Goal: Transaction & Acquisition: Purchase product/service

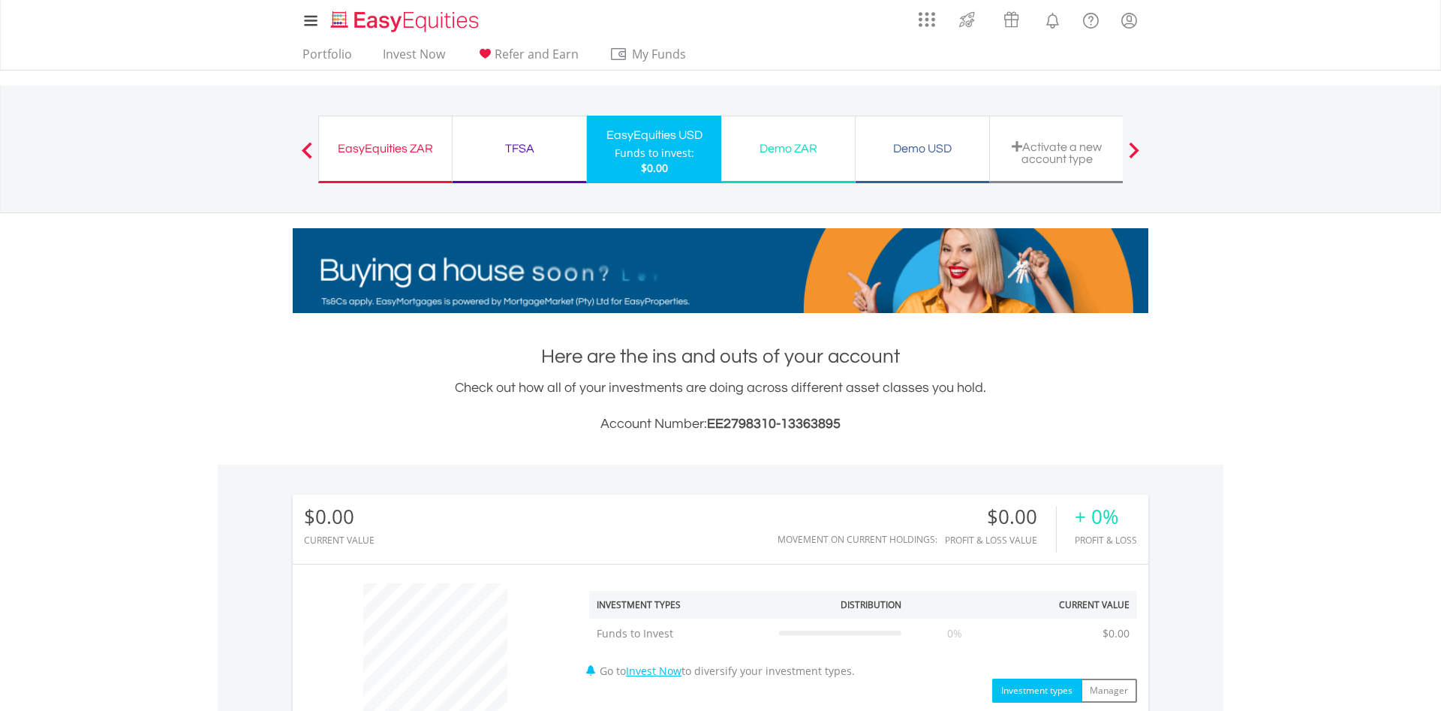
scroll to position [144, 285]
click at [928, 139] on div "Demo USD" at bounding box center [923, 148] width 116 height 21
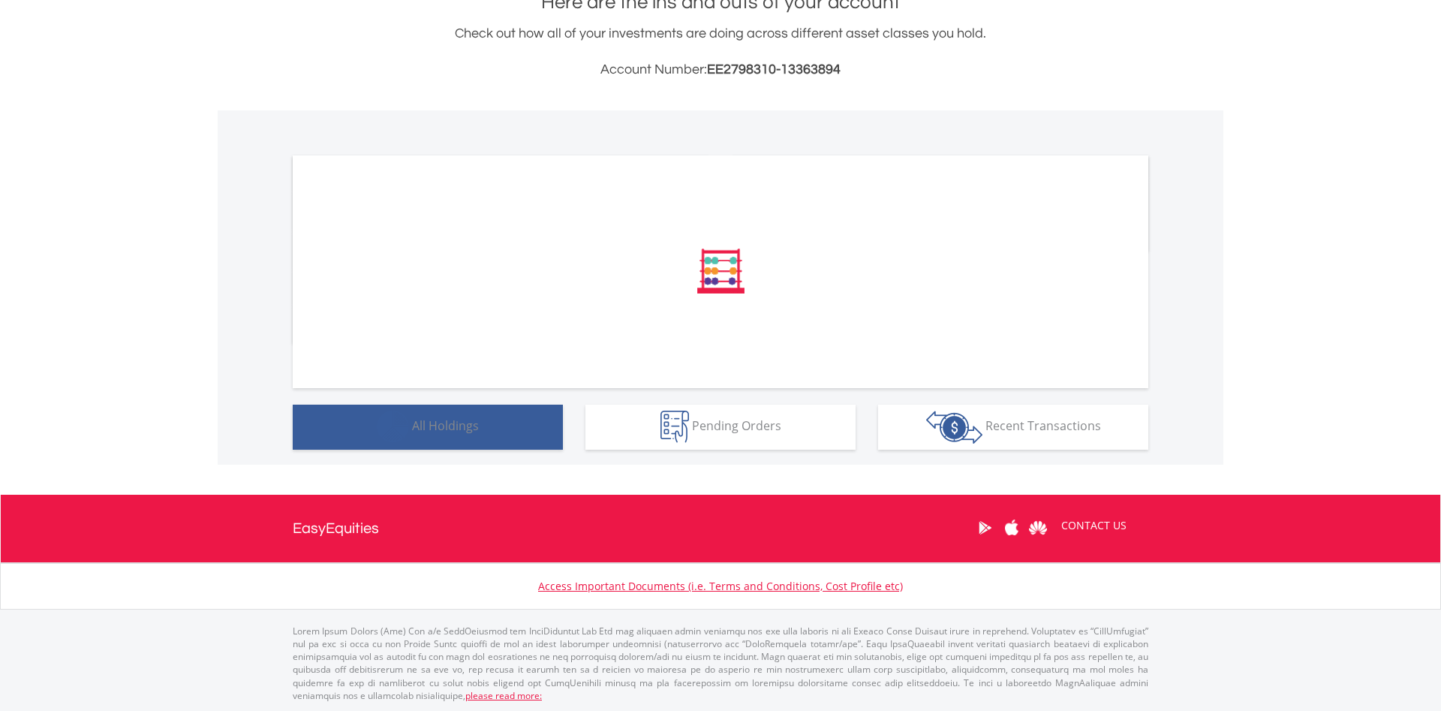
scroll to position [354, 0]
click at [435, 425] on span "All Holdings" at bounding box center [445, 425] width 67 height 17
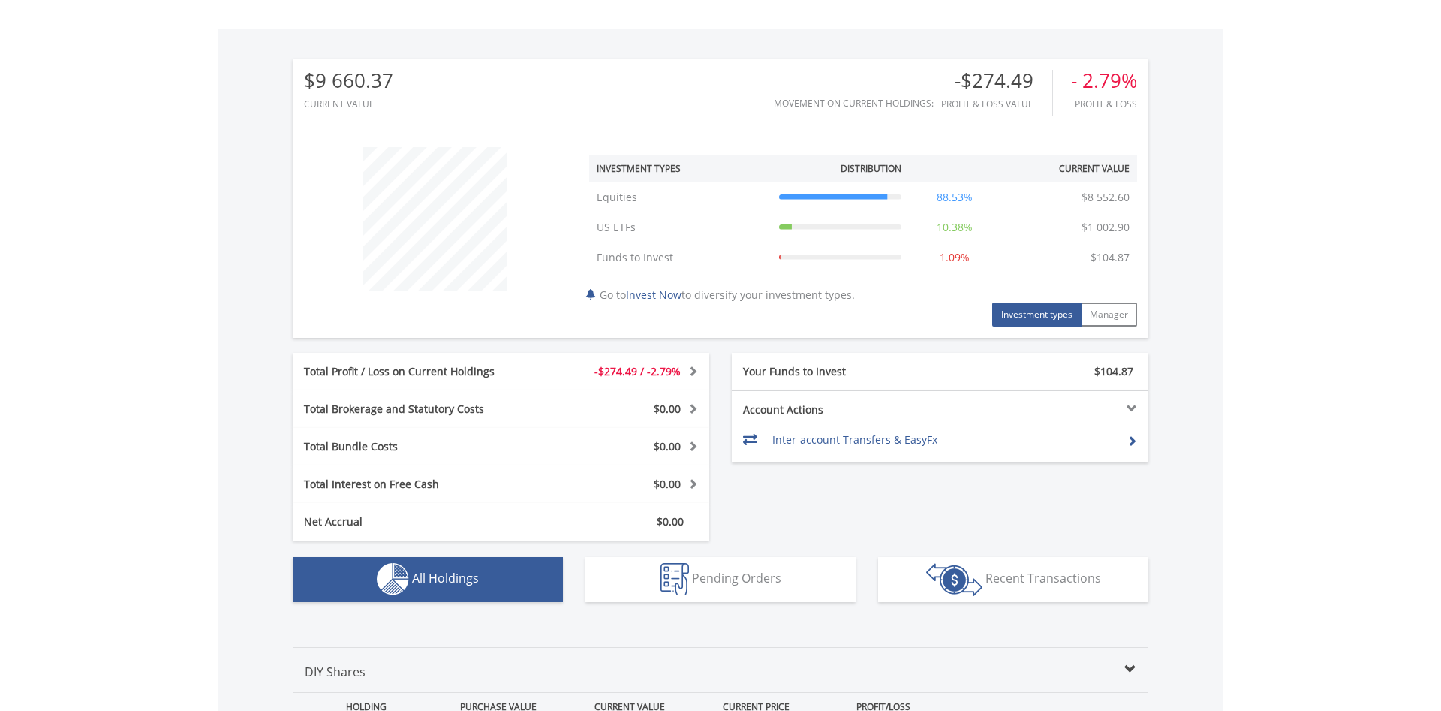
scroll to position [393, 0]
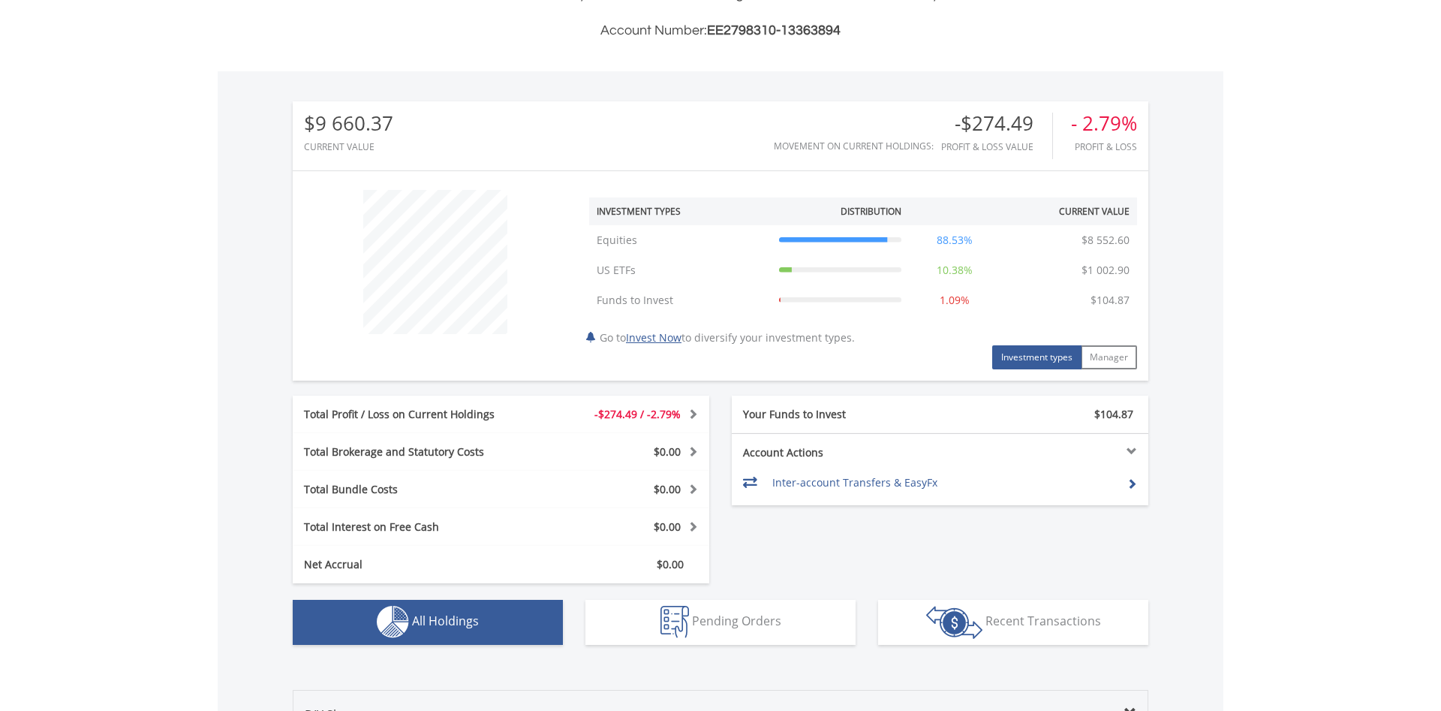
drag, startPoint x: 805, startPoint y: 267, endPoint x: 831, endPoint y: 266, distance: 25.5
click at [831, 266] on div at bounding box center [840, 270] width 122 height 15
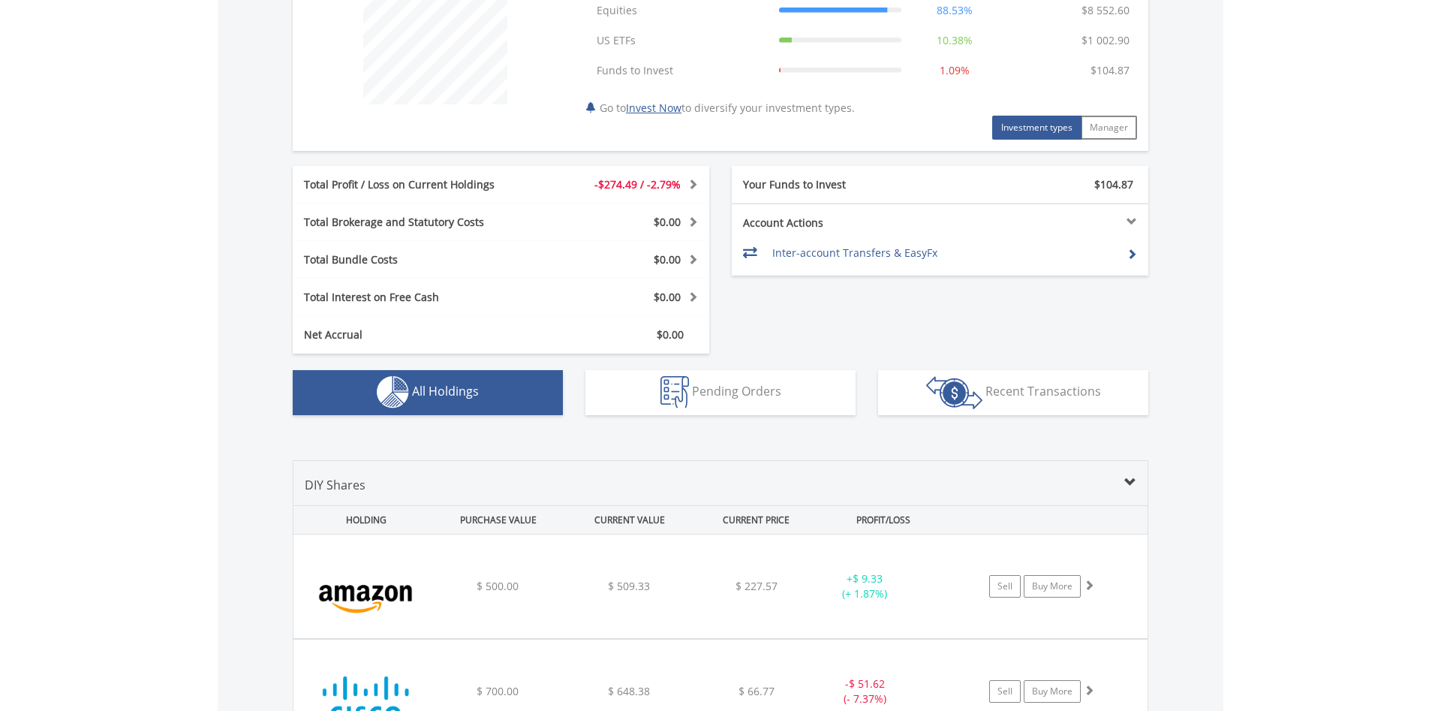
scroll to position [929, 0]
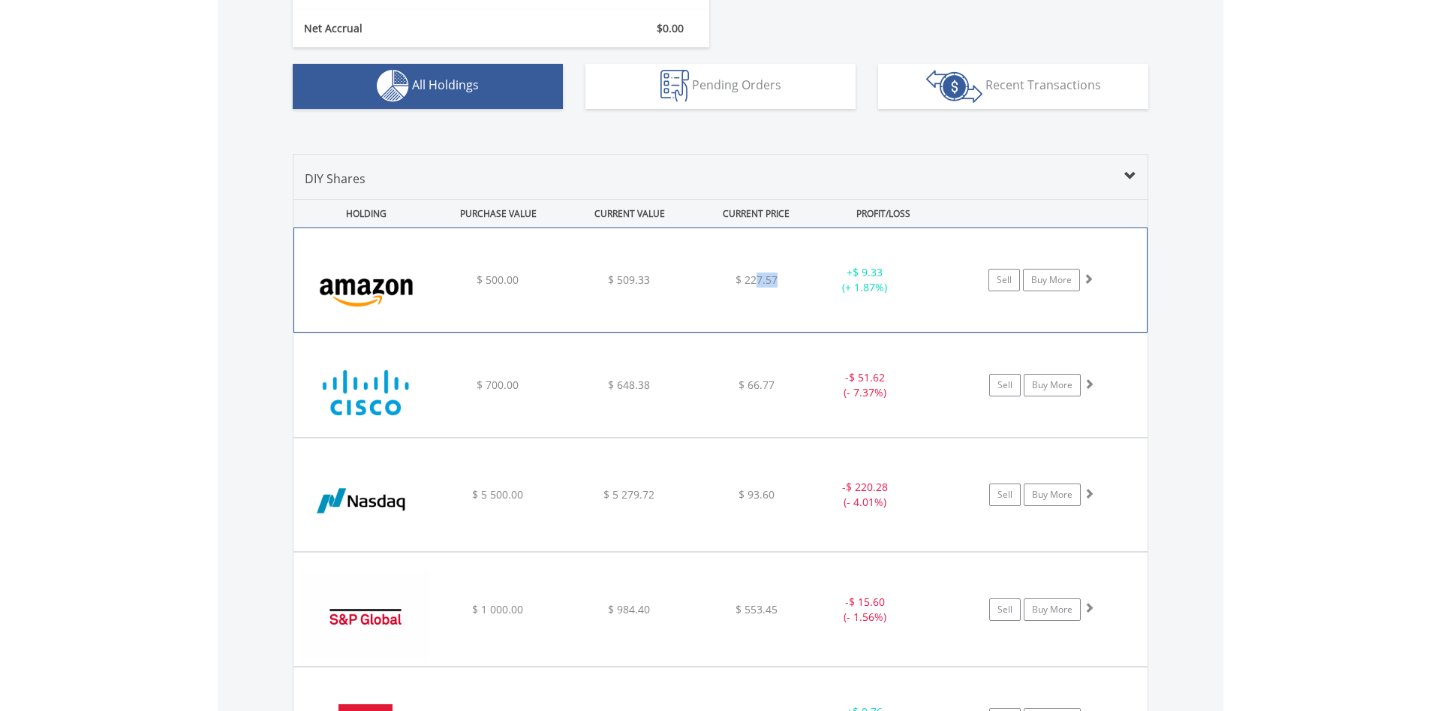
drag, startPoint x: 775, startPoint y: 276, endPoint x: 755, endPoint y: 276, distance: 19.5
click at [755, 276] on span "$ 227.57" at bounding box center [757, 279] width 42 height 14
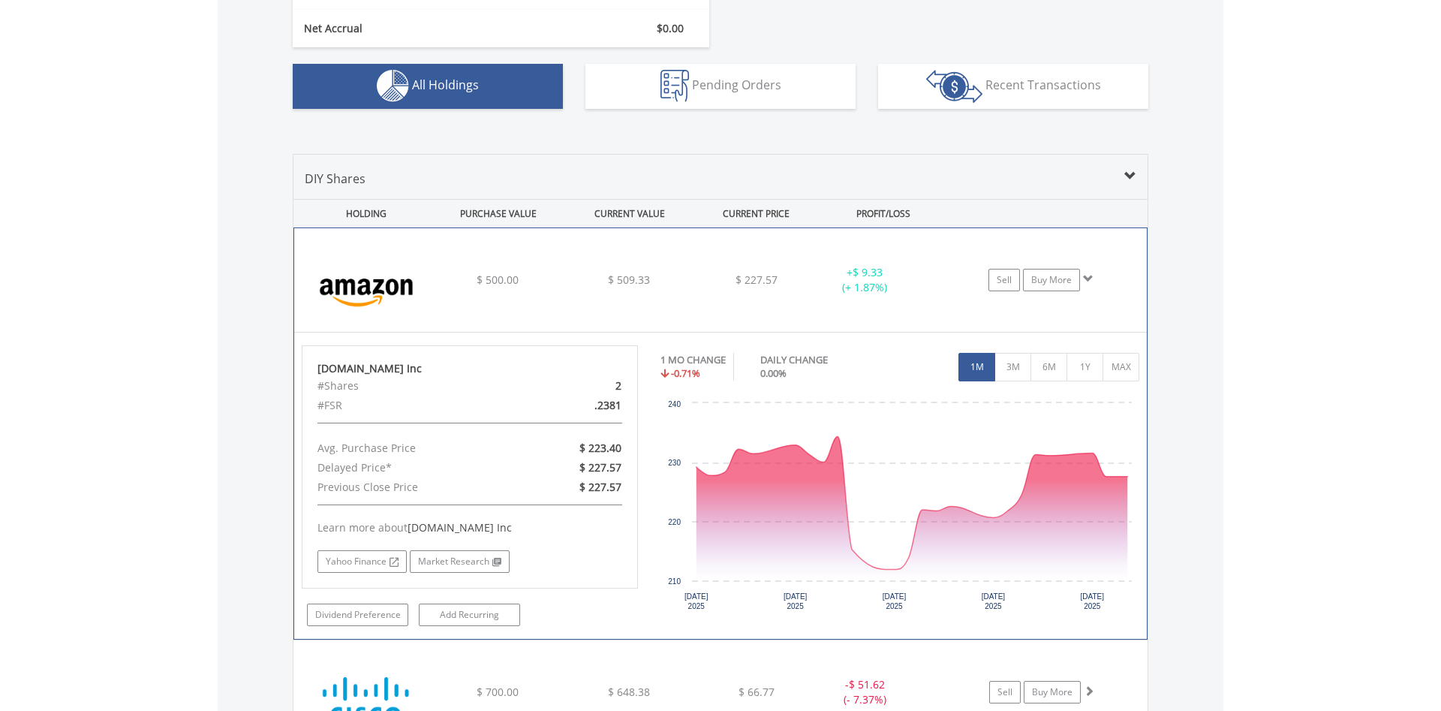
click at [791, 291] on div "﻿ [DOMAIN_NAME] Inc $ 500.00 $ 509.33 $ 227.57 + $ 9.33 (+ 1.87%) Sell Buy More" at bounding box center [720, 280] width 853 height 104
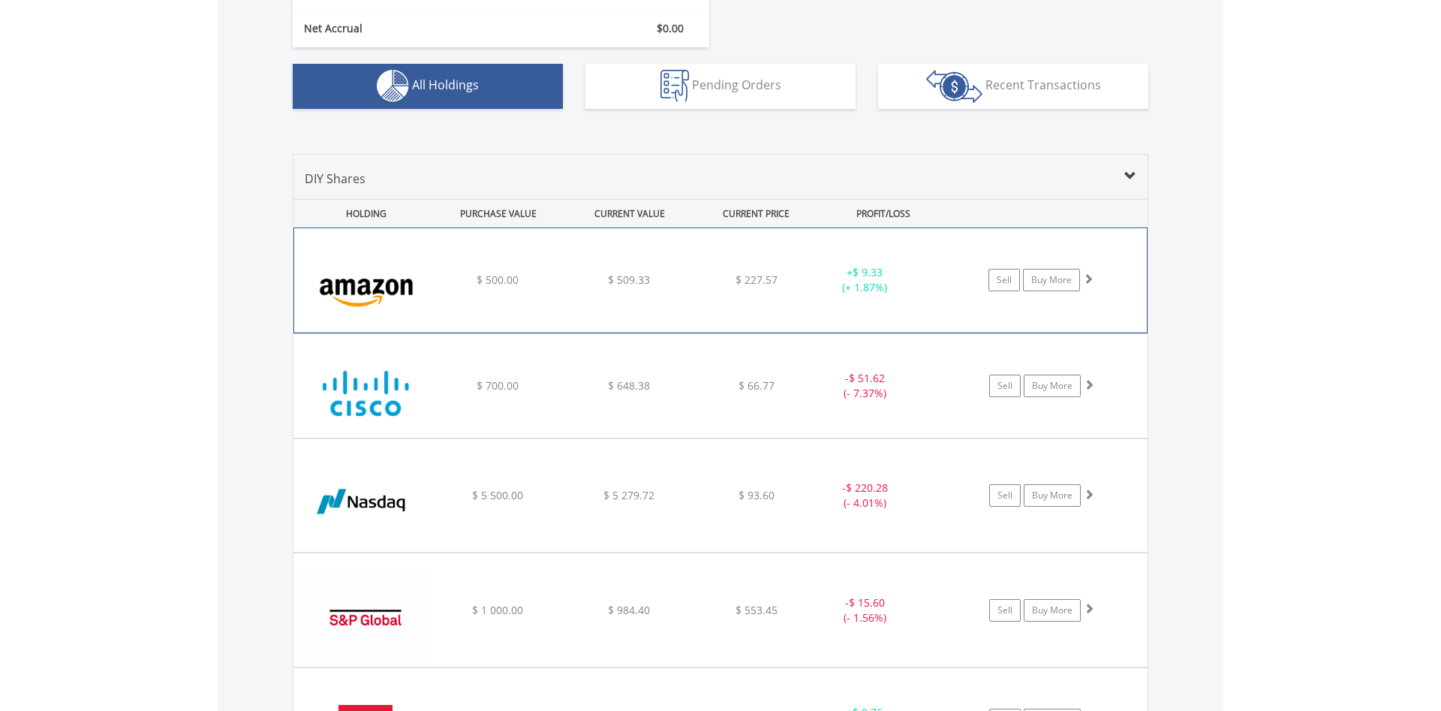
click at [802, 283] on div "$ 227.57" at bounding box center [756, 279] width 119 height 15
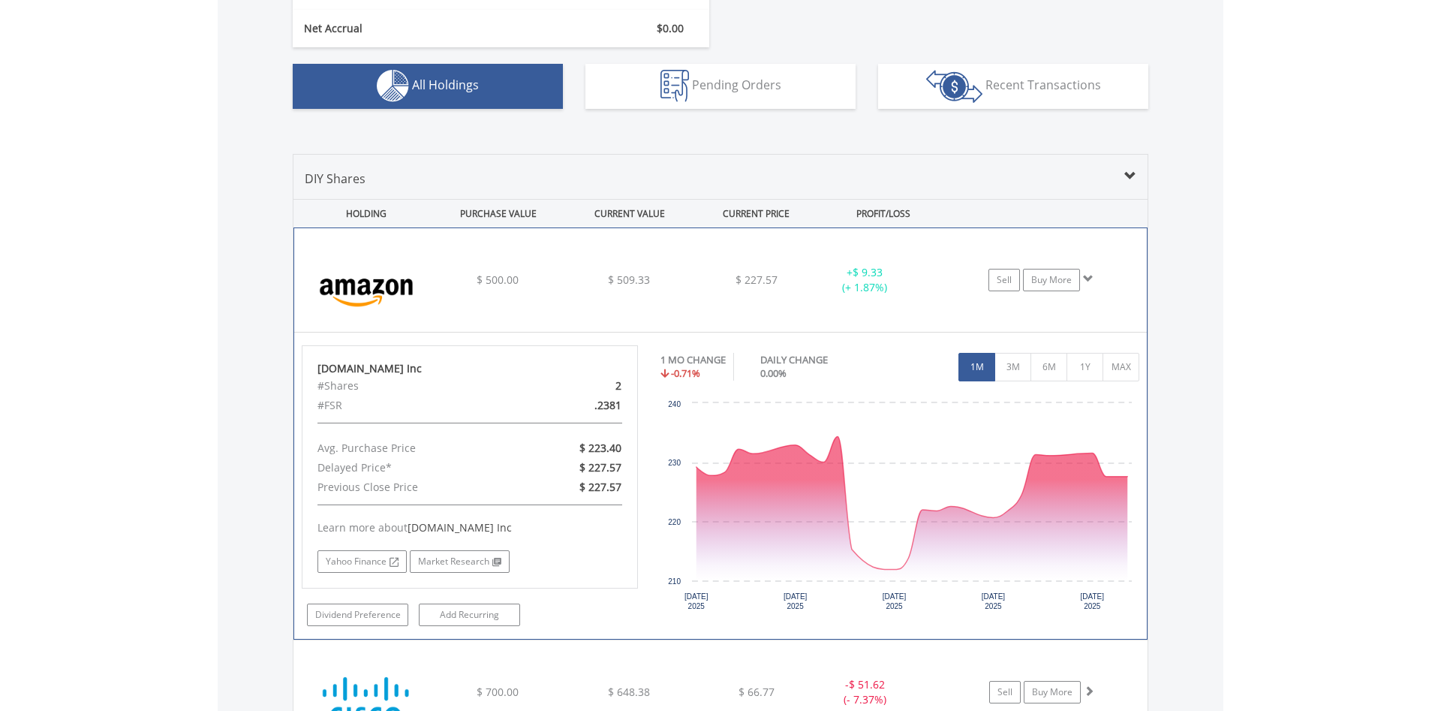
click at [802, 283] on div "$ 227.57" at bounding box center [756, 279] width 119 height 15
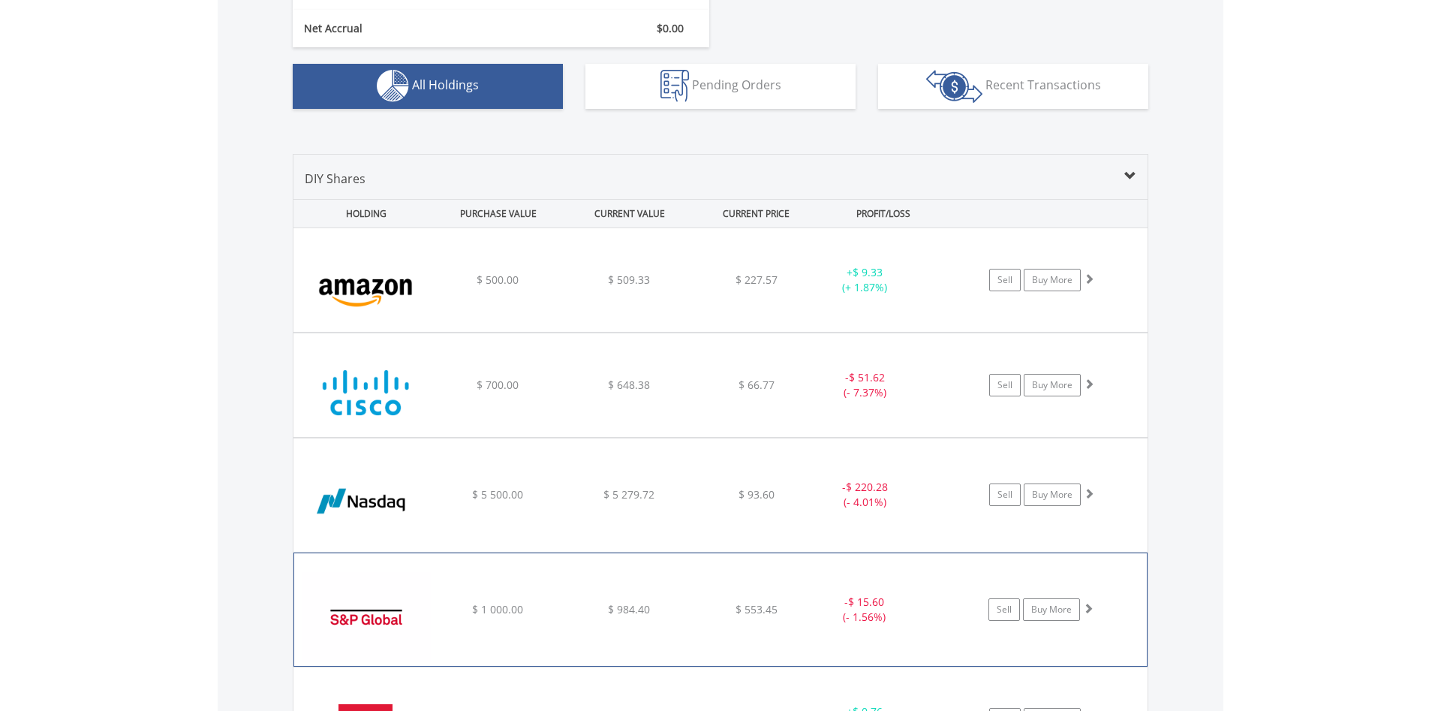
scroll to position [1159, 0]
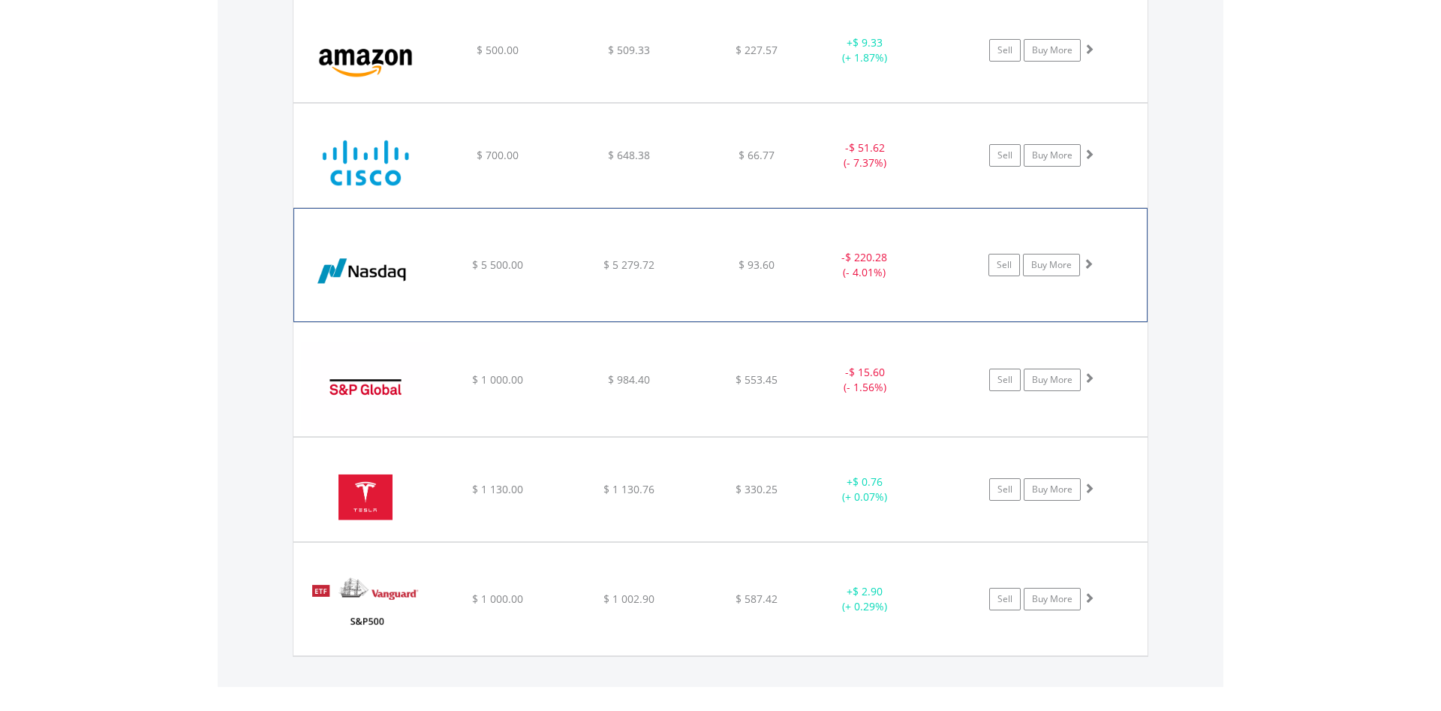
click at [503, 102] on div "﻿ Nasdaq Inc $ 5 500.00 $ 5 279.72 $ 93.60 - $ 220.28 (- 4.01%) Sell Buy More" at bounding box center [721, 50] width 854 height 104
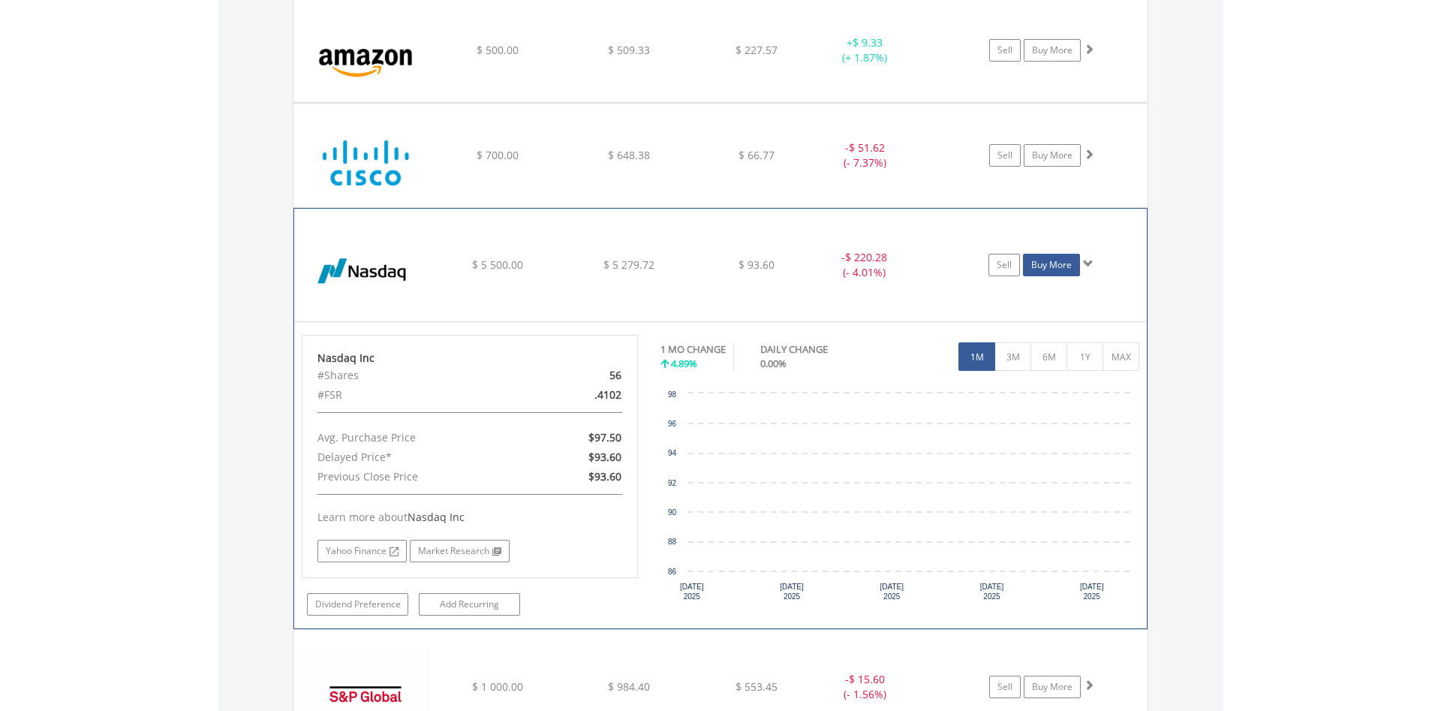
click at [1077, 263] on link "Buy More" at bounding box center [1051, 265] width 57 height 23
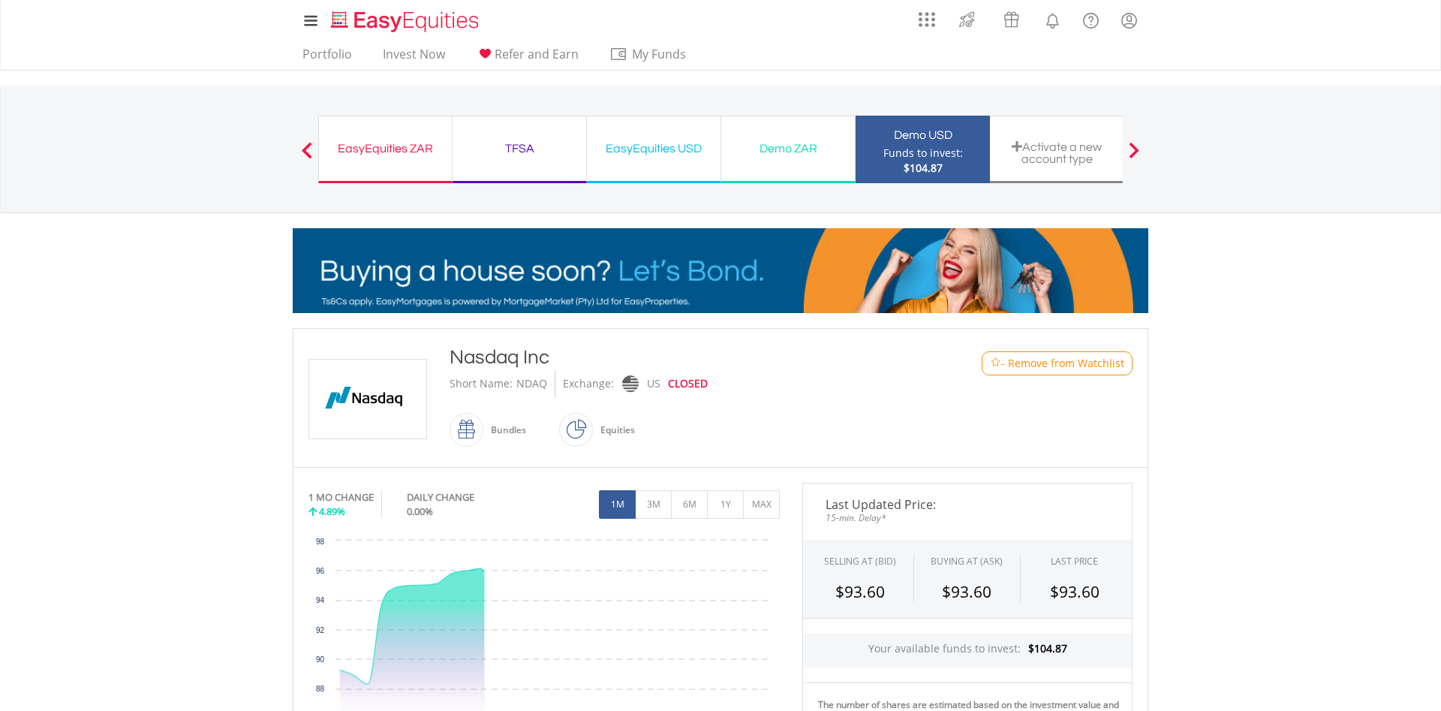
scroll to position [383, 0]
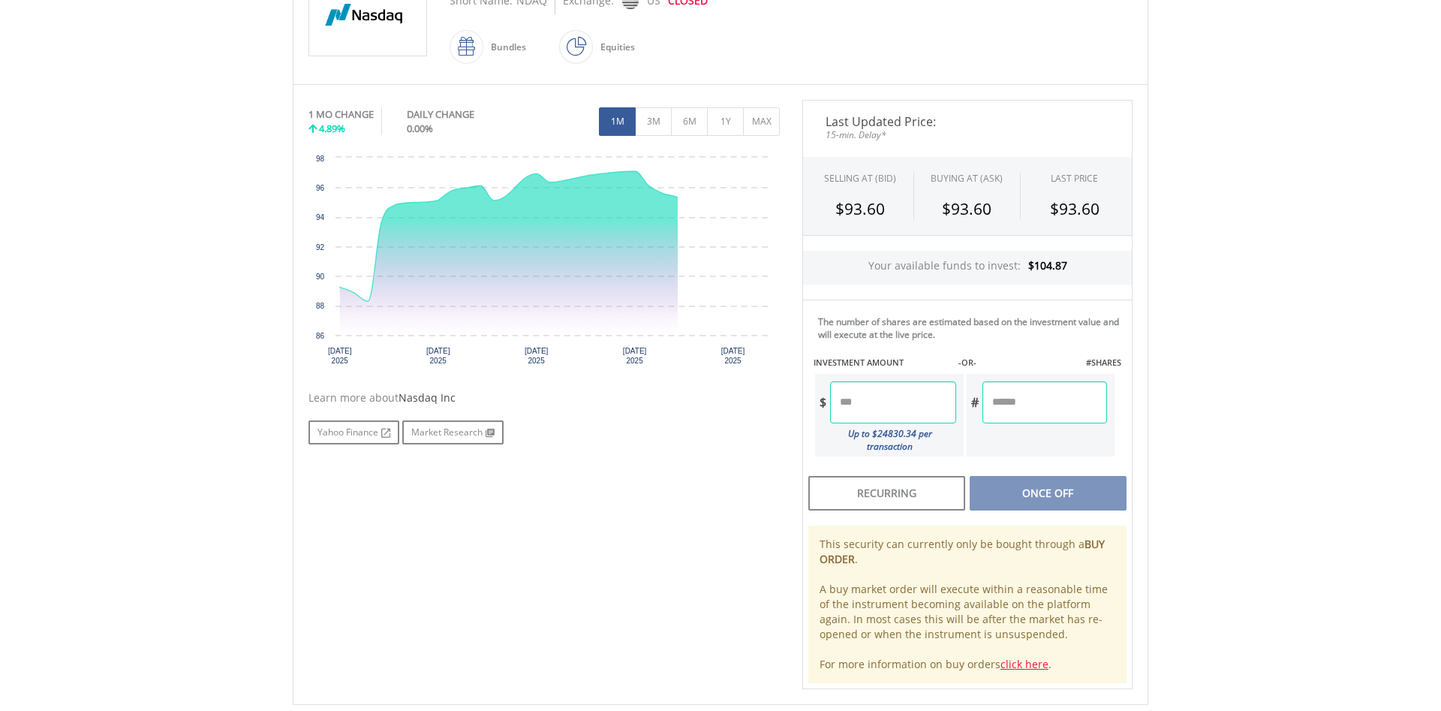
click at [874, 399] on input "number" at bounding box center [892, 402] width 125 height 42
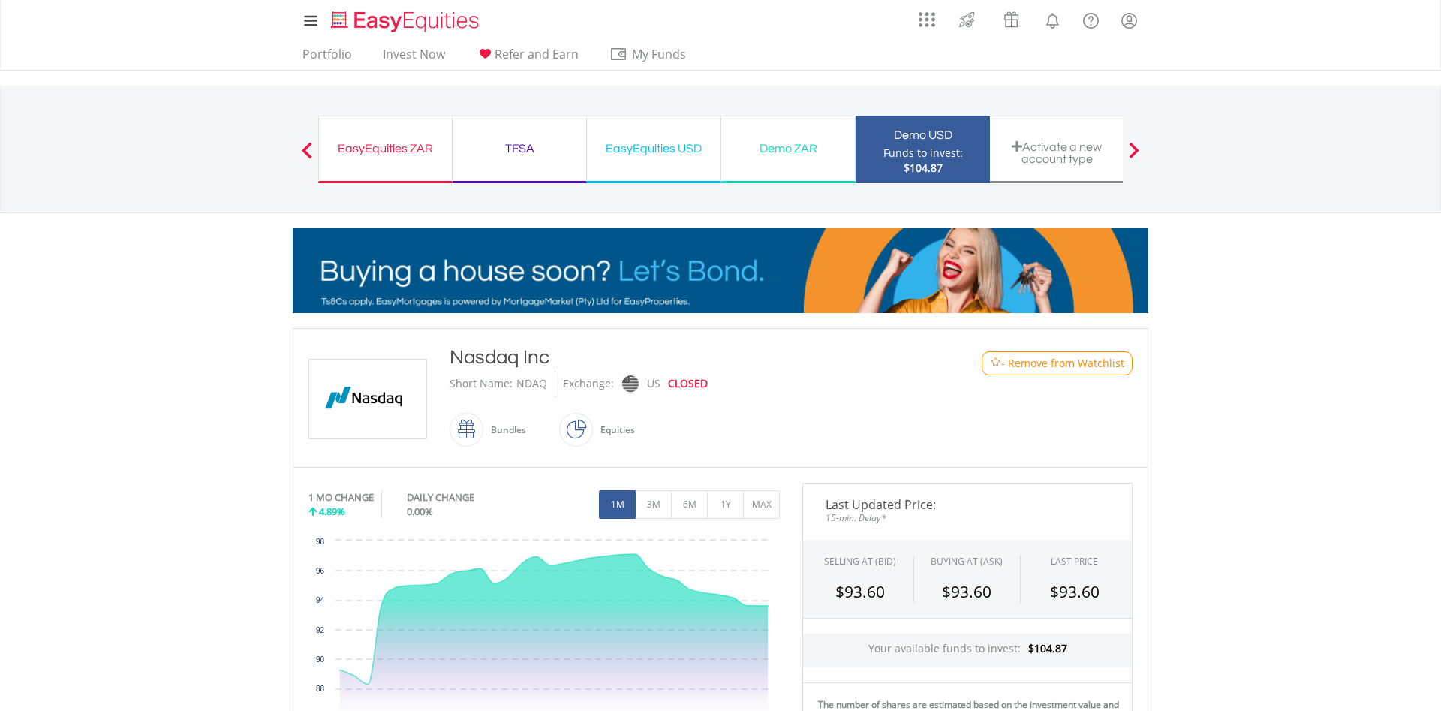
click at [579, 393] on div "Exchange:" at bounding box center [588, 384] width 51 height 26
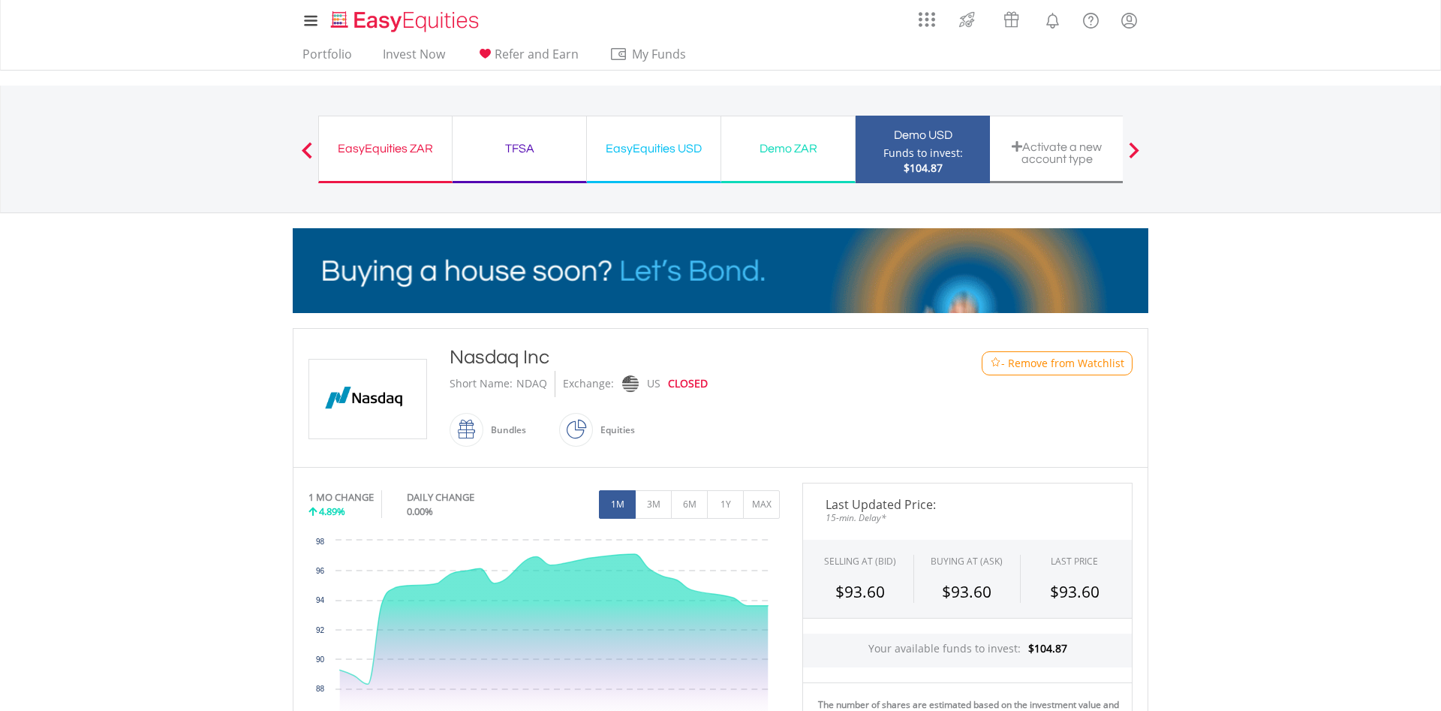
drag, startPoint x: 700, startPoint y: 381, endPoint x: 570, endPoint y: 369, distance: 130.5
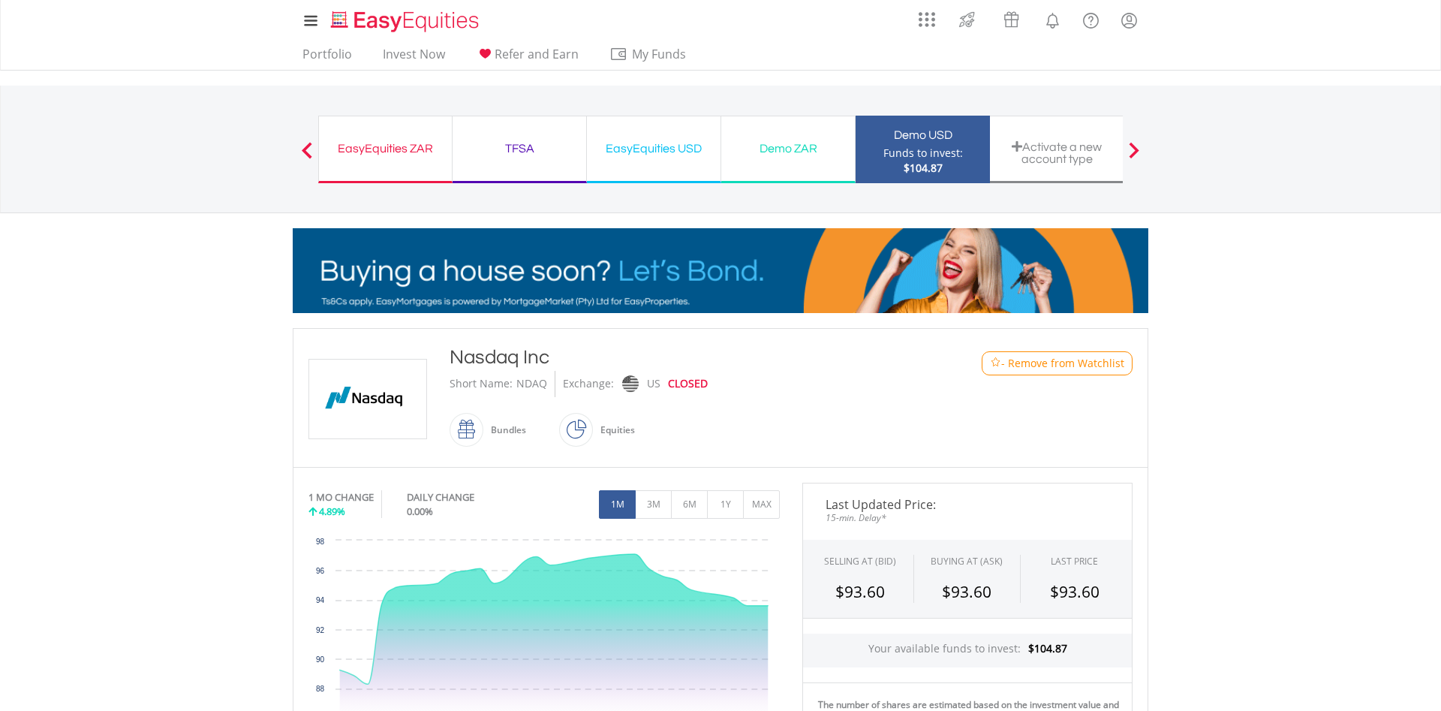
click at [570, 369] on div "Nasdaq Inc Short Name: NDAQ Exchange: US CLOSED Bundles" at bounding box center [685, 398] width 494 height 108
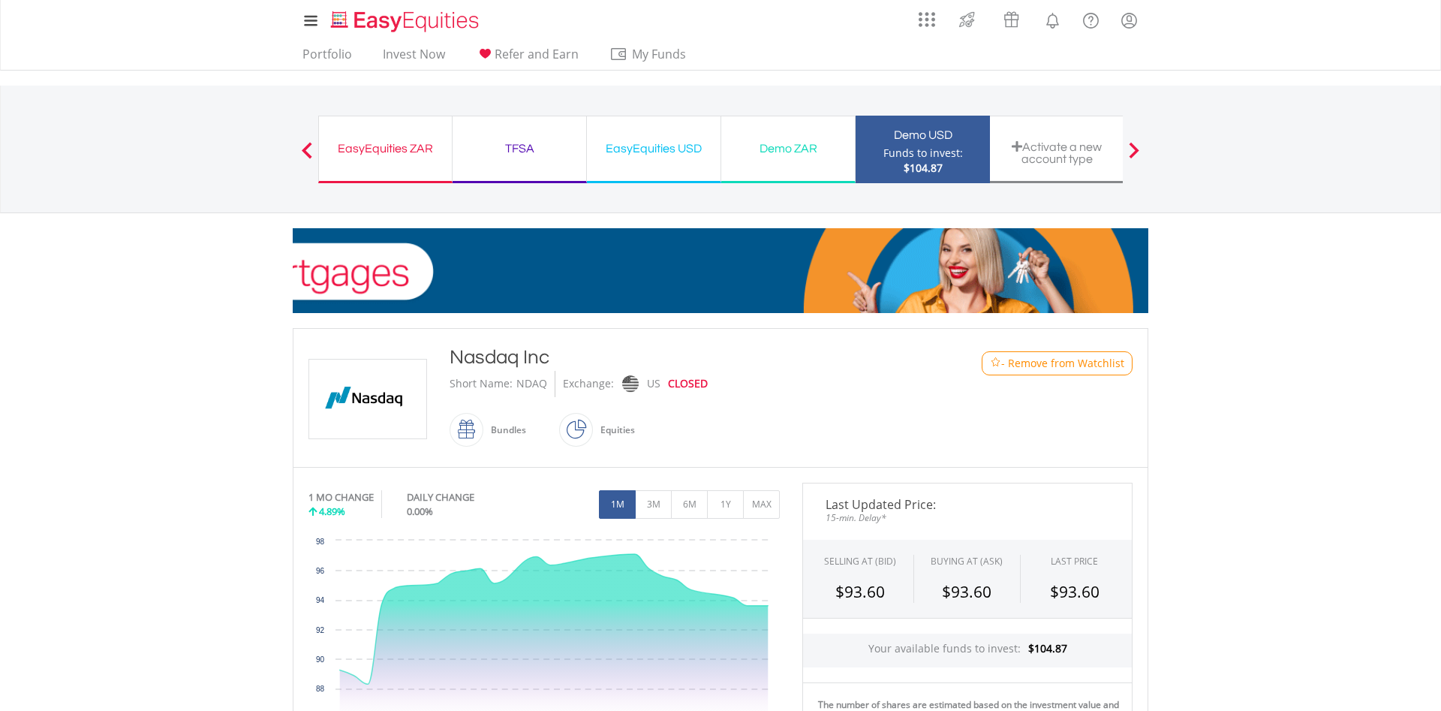
click at [757, 139] on div "Demo ZAR" at bounding box center [788, 148] width 116 height 21
